Goal: Task Accomplishment & Management: Use online tool/utility

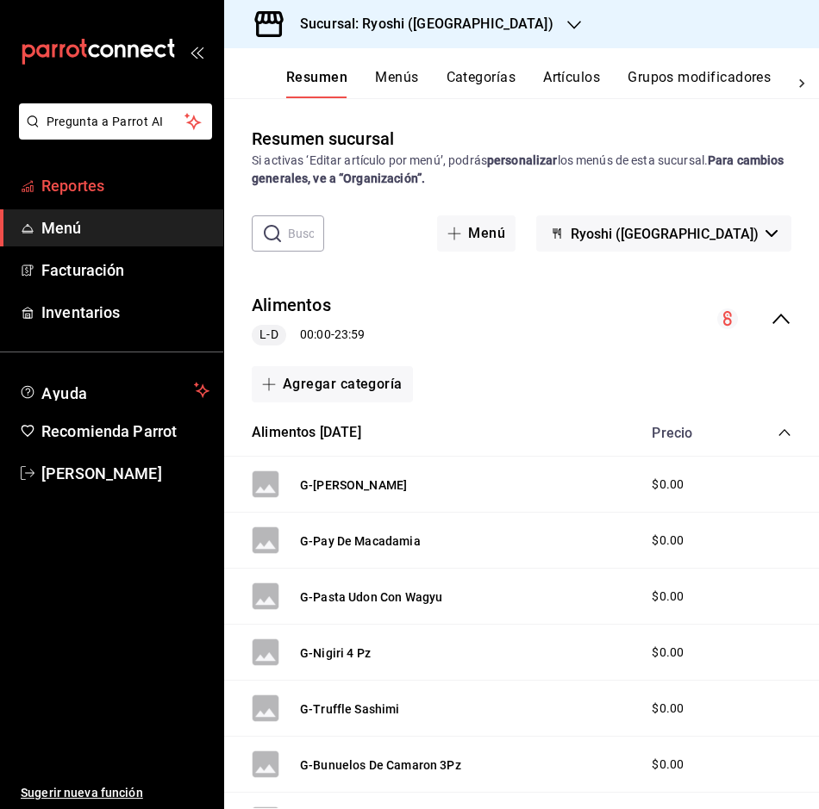
click at [74, 182] on span "Reportes" at bounding box center [125, 185] width 168 height 23
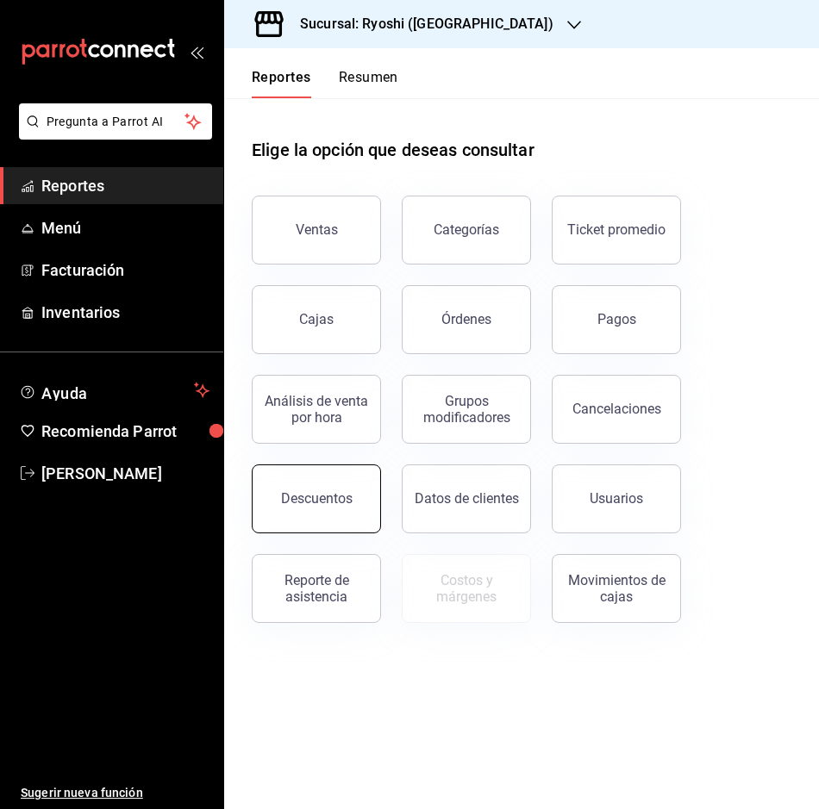
click at [326, 493] on div "Descuentos" at bounding box center [317, 498] width 72 height 16
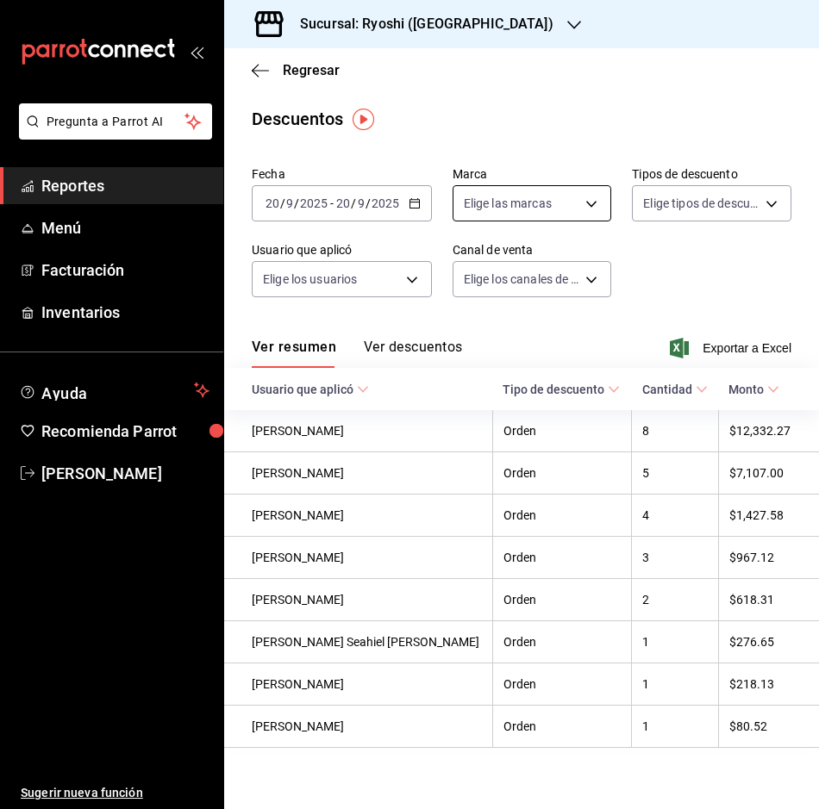
click at [589, 191] on body "Pregunta a Parrot AI Reportes Menú Facturación Inventarios Ayuda Recomienda Par…" at bounding box center [409, 404] width 819 height 809
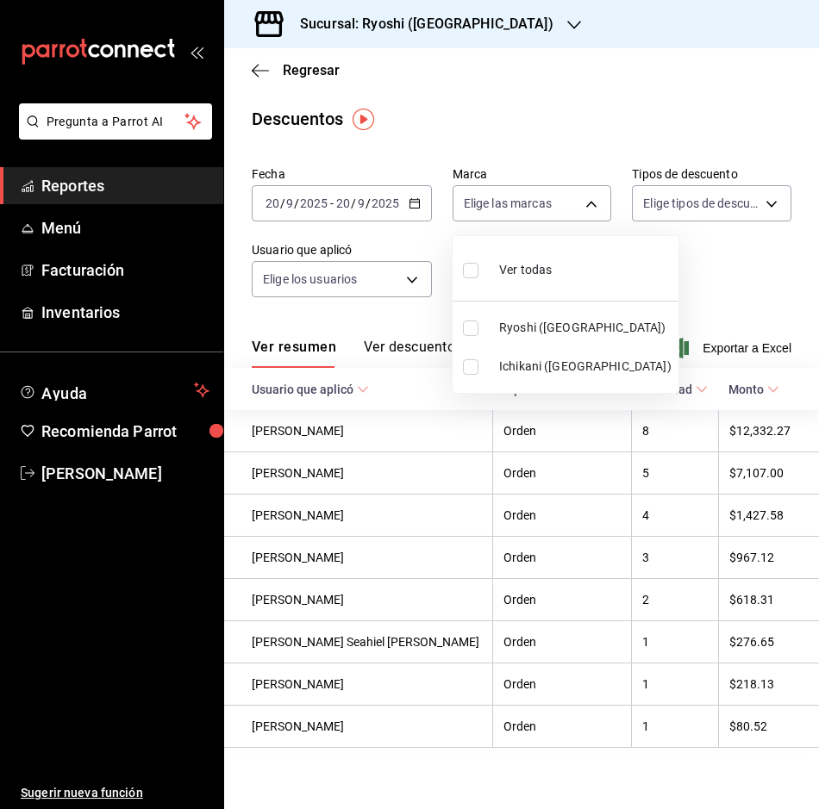
click at [471, 359] on li "Ichikani ([GEOGRAPHIC_DATA])" at bounding box center [565, 366] width 226 height 39
type input "e80bf875-3c9c-4ad9-8c6a-14c8262011fc"
checkbox input "true"
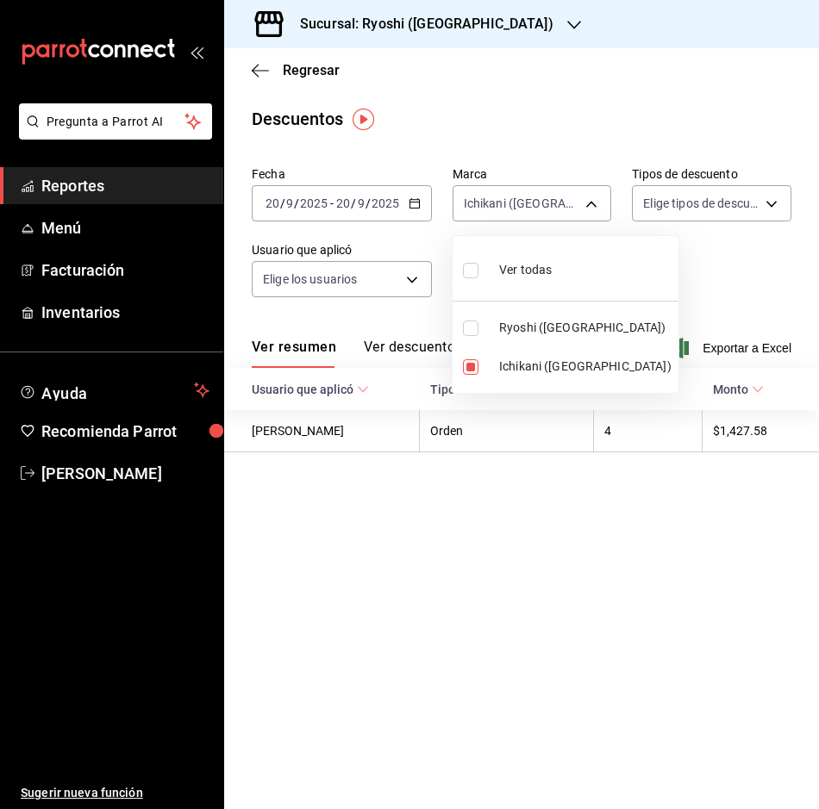
click at [596, 200] on div at bounding box center [409, 404] width 819 height 809
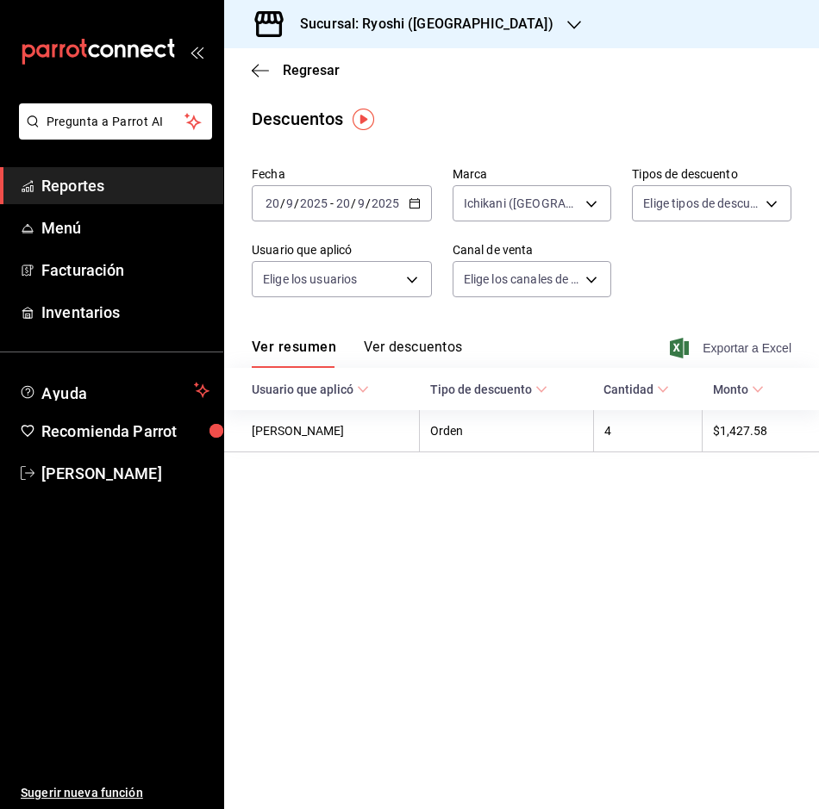
click at [743, 346] on span "Exportar a Excel" at bounding box center [732, 348] width 118 height 21
click at [258, 64] on icon "button" at bounding box center [260, 71] width 17 height 16
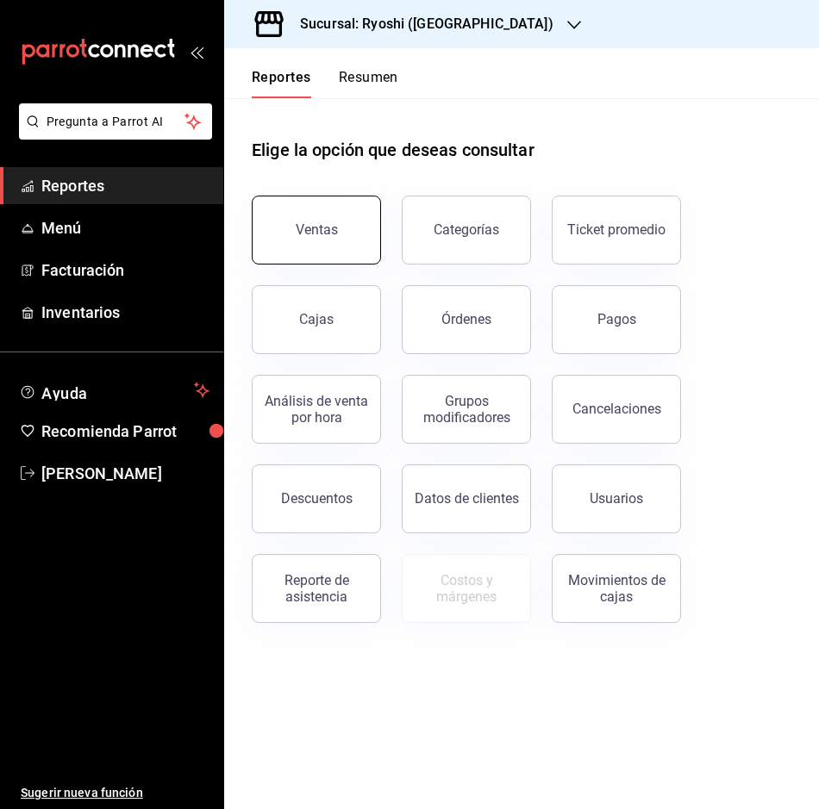
click at [316, 228] on div "Ventas" at bounding box center [317, 229] width 42 height 16
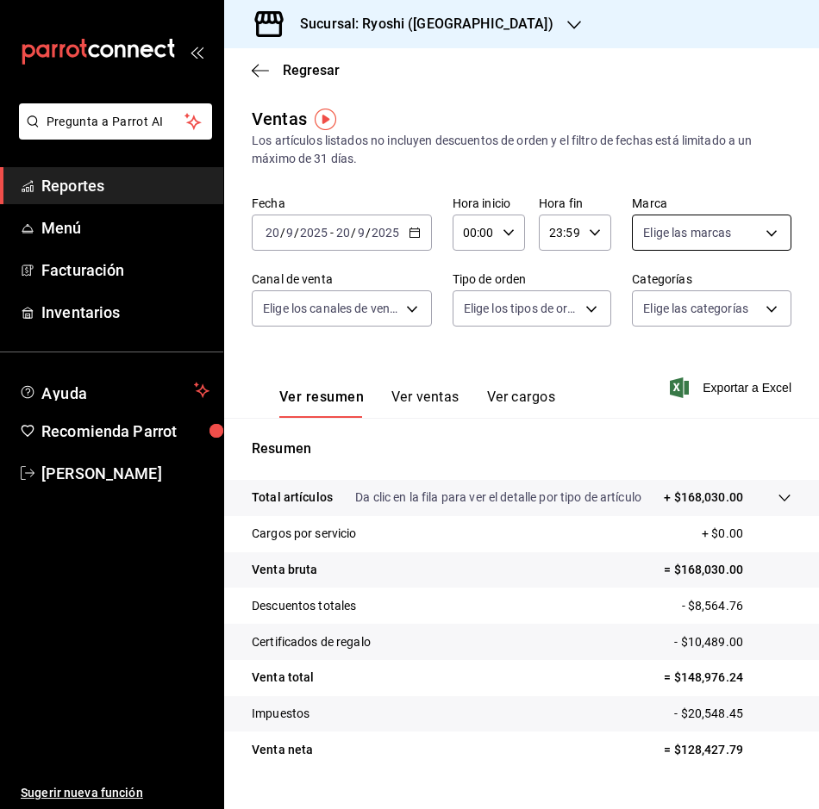
click at [760, 232] on body "Pregunta a Parrot AI Reportes Menú Facturación Inventarios Ayuda Recomienda Par…" at bounding box center [409, 404] width 819 height 809
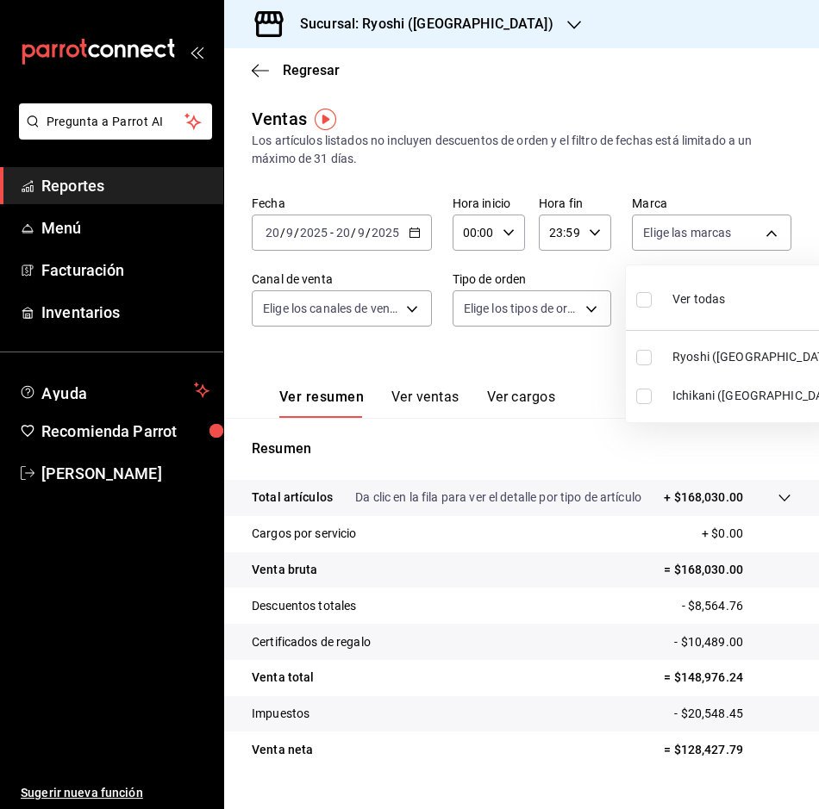
click at [647, 391] on input "checkbox" at bounding box center [644, 397] width 16 height 16
checkbox input "true"
type input "e80bf875-3c9c-4ad9-8c6a-14c8262011fc"
click at [768, 226] on div at bounding box center [409, 404] width 819 height 809
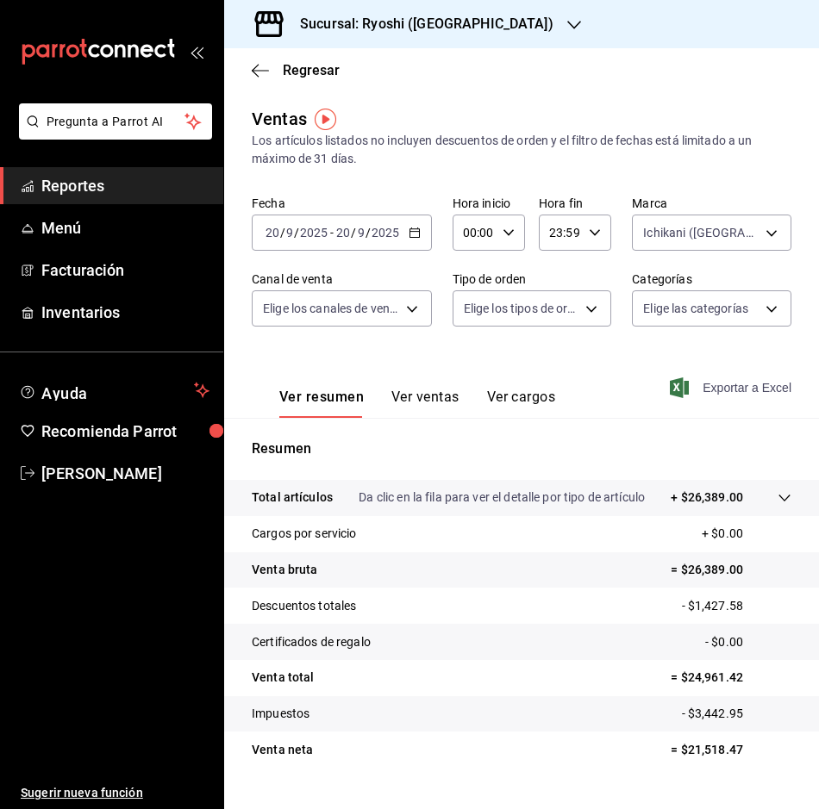
click at [735, 383] on span "Exportar a Excel" at bounding box center [732, 387] width 118 height 21
click at [250, 64] on div "Regresar" at bounding box center [521, 70] width 595 height 44
click at [258, 65] on icon "button" at bounding box center [255, 70] width 7 height 13
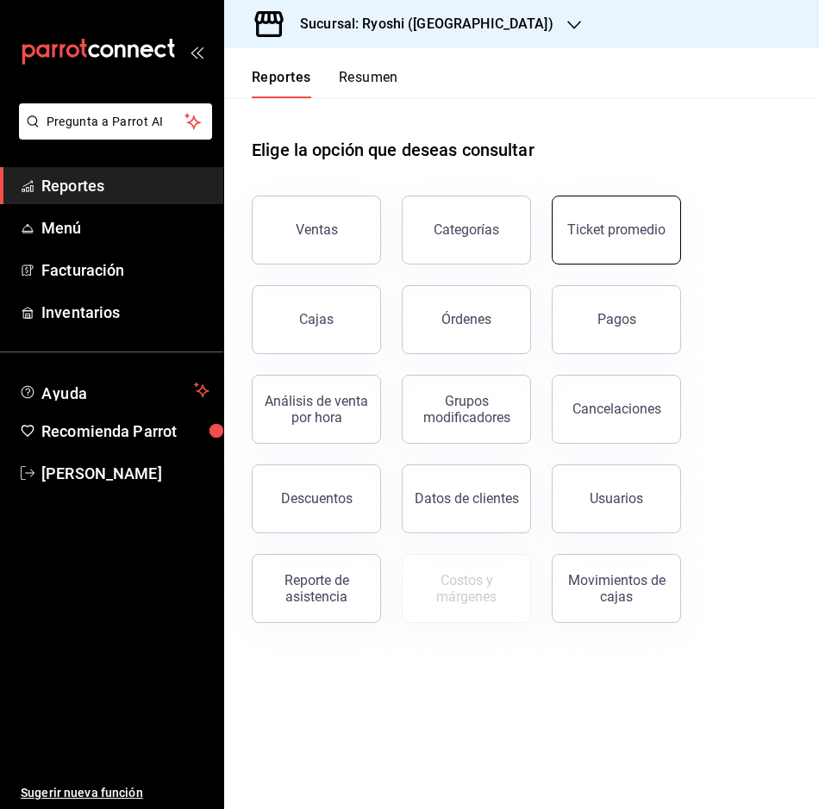
click at [633, 222] on div "Ticket promedio" at bounding box center [616, 229] width 98 height 16
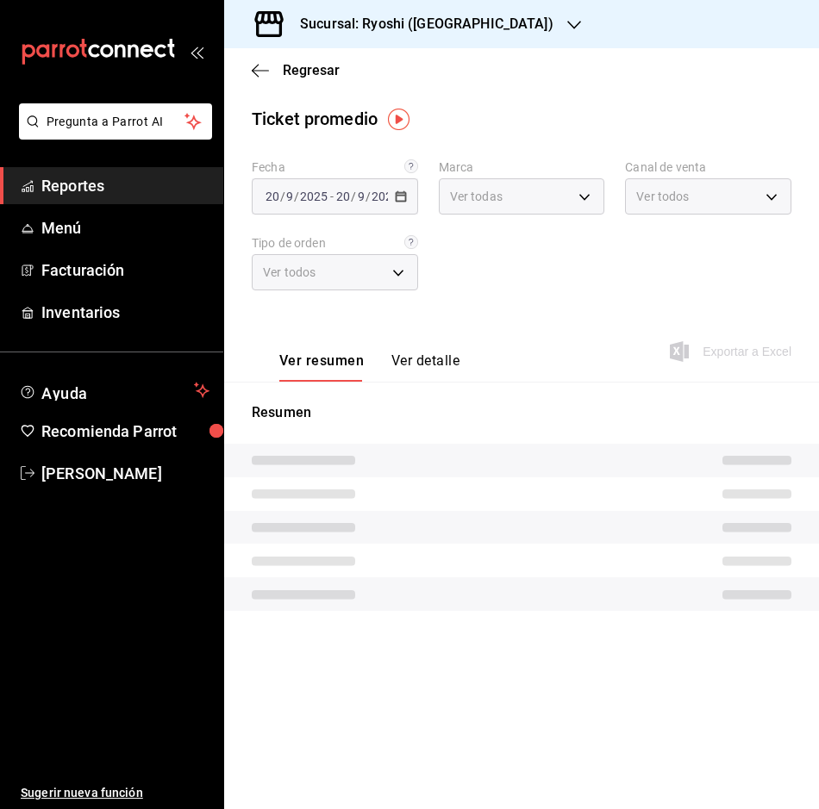
type input "26ca50e5-a845-484f-a54e-8a4432b79f59,e80bf875-3c9c-4ad9-8c6a-14c8262011fc"
type input "PARROT,UBER_EATS,RAPPI,DIDI_FOOD,ONLINE"
type input "8361b891-a2e9-4fcd-a853-f9fc8036f76a,b76ec9ad-9f52-4de9-91c0-fd75567639de,0d81c…"
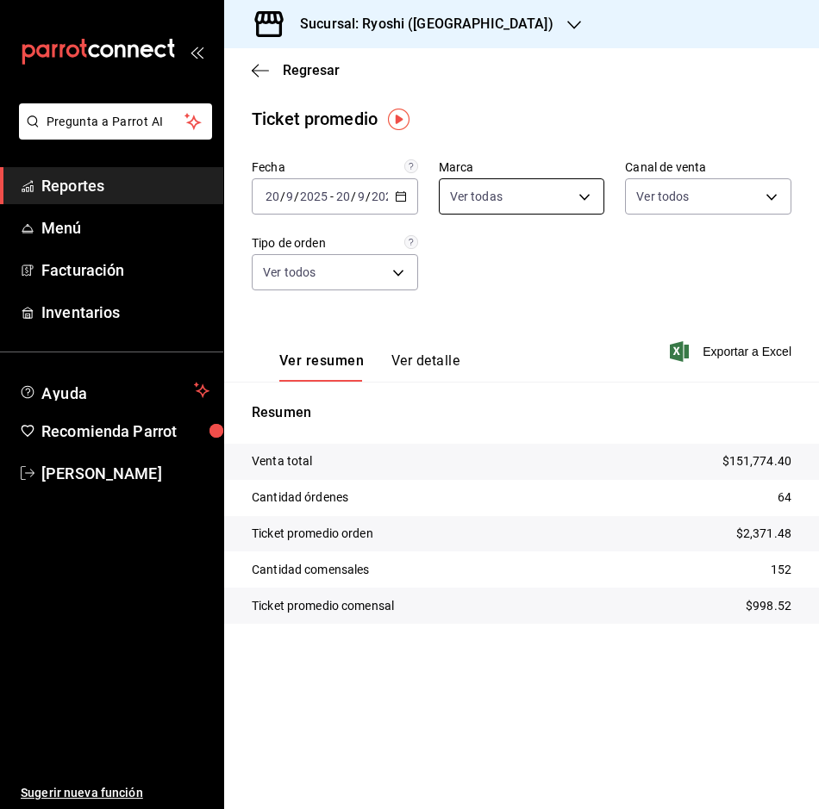
click at [577, 185] on body "Pregunta a Parrot AI Reportes Menú Facturación Inventarios Ayuda Recomienda Par…" at bounding box center [409, 404] width 819 height 809
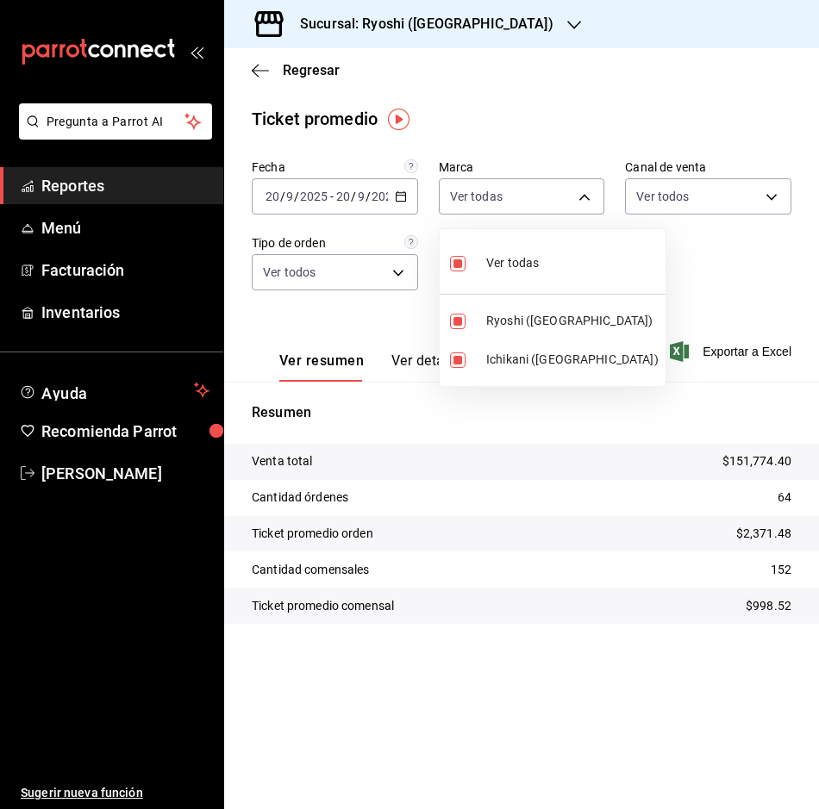
click at [455, 311] on li "Ryoshi ([GEOGRAPHIC_DATA])" at bounding box center [553, 321] width 226 height 39
type input "e80bf875-3c9c-4ad9-8c6a-14c8262011fc"
checkbox input "false"
click at [588, 194] on div at bounding box center [409, 404] width 819 height 809
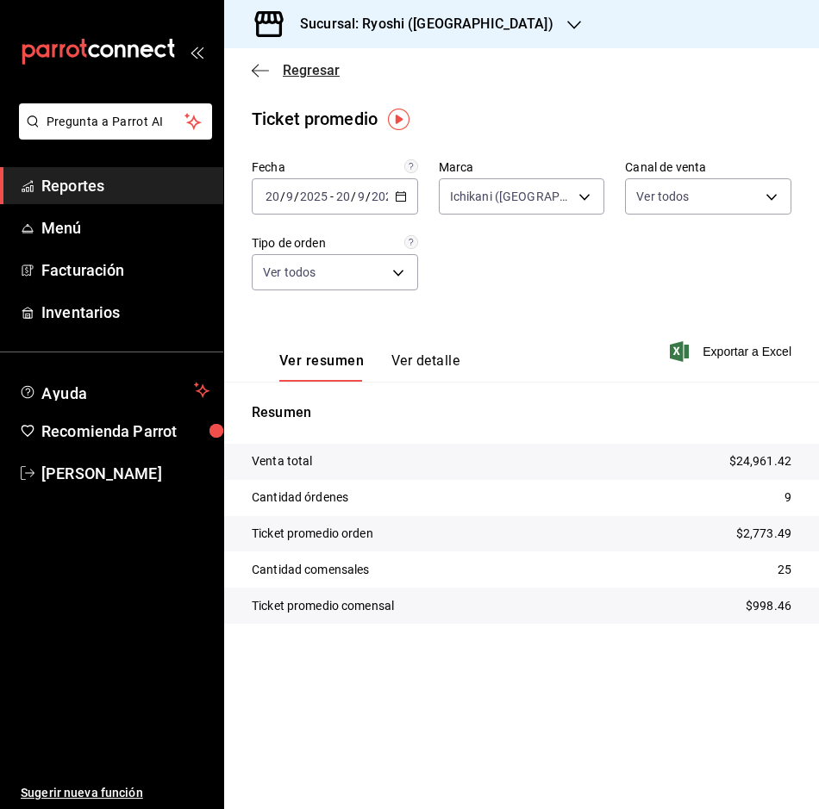
click at [261, 66] on icon "button" at bounding box center [260, 71] width 17 height 16
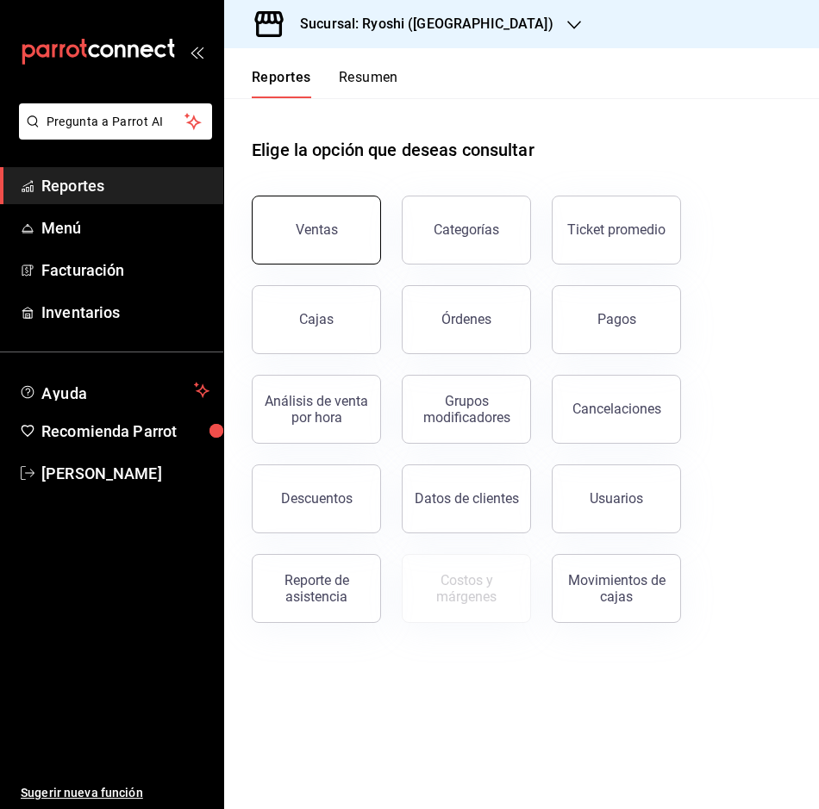
click at [347, 210] on button "Ventas" at bounding box center [316, 230] width 129 height 69
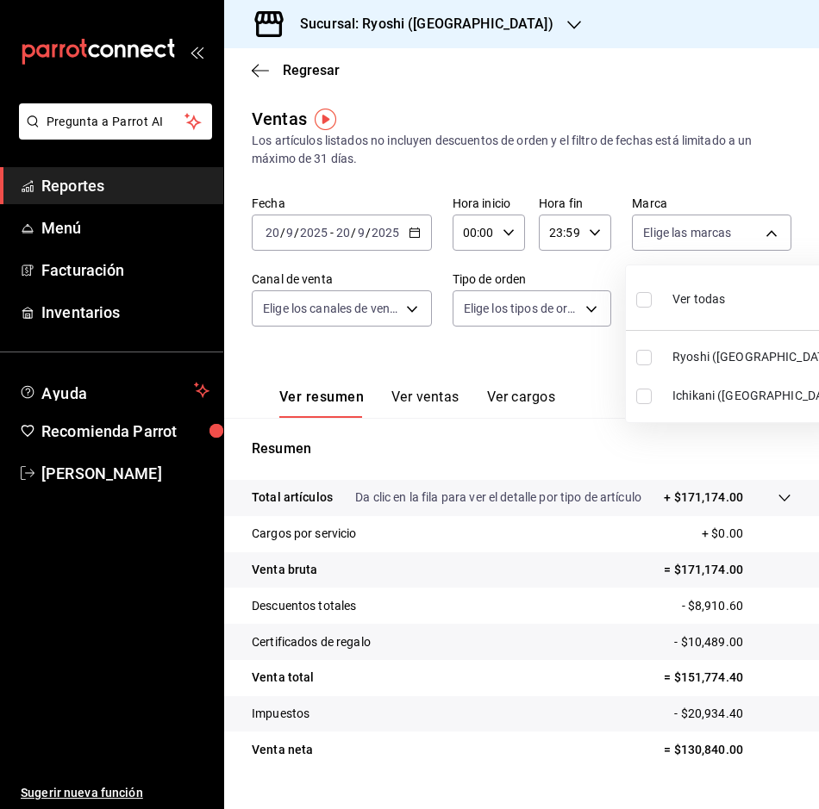
click at [767, 220] on body "Pregunta a Parrot AI Reportes Menú Facturación Inventarios Ayuda Recomienda Par…" at bounding box center [409, 404] width 819 height 809
click at [647, 389] on input "checkbox" at bounding box center [644, 397] width 16 height 16
checkbox input "true"
type input "e80bf875-3c9c-4ad9-8c6a-14c8262011fc"
click at [765, 226] on div at bounding box center [409, 404] width 819 height 809
